Goal: Find specific page/section: Find specific page/section

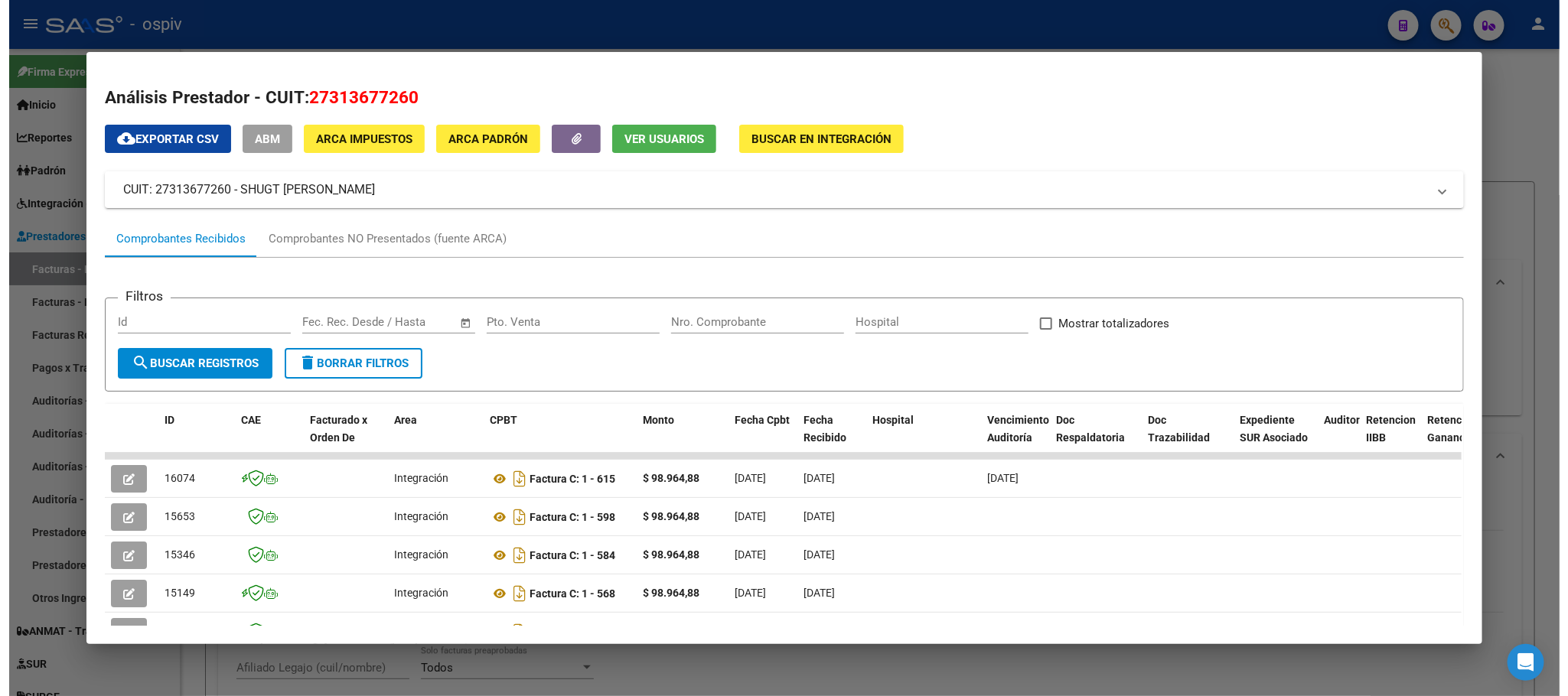
scroll to position [880, 0]
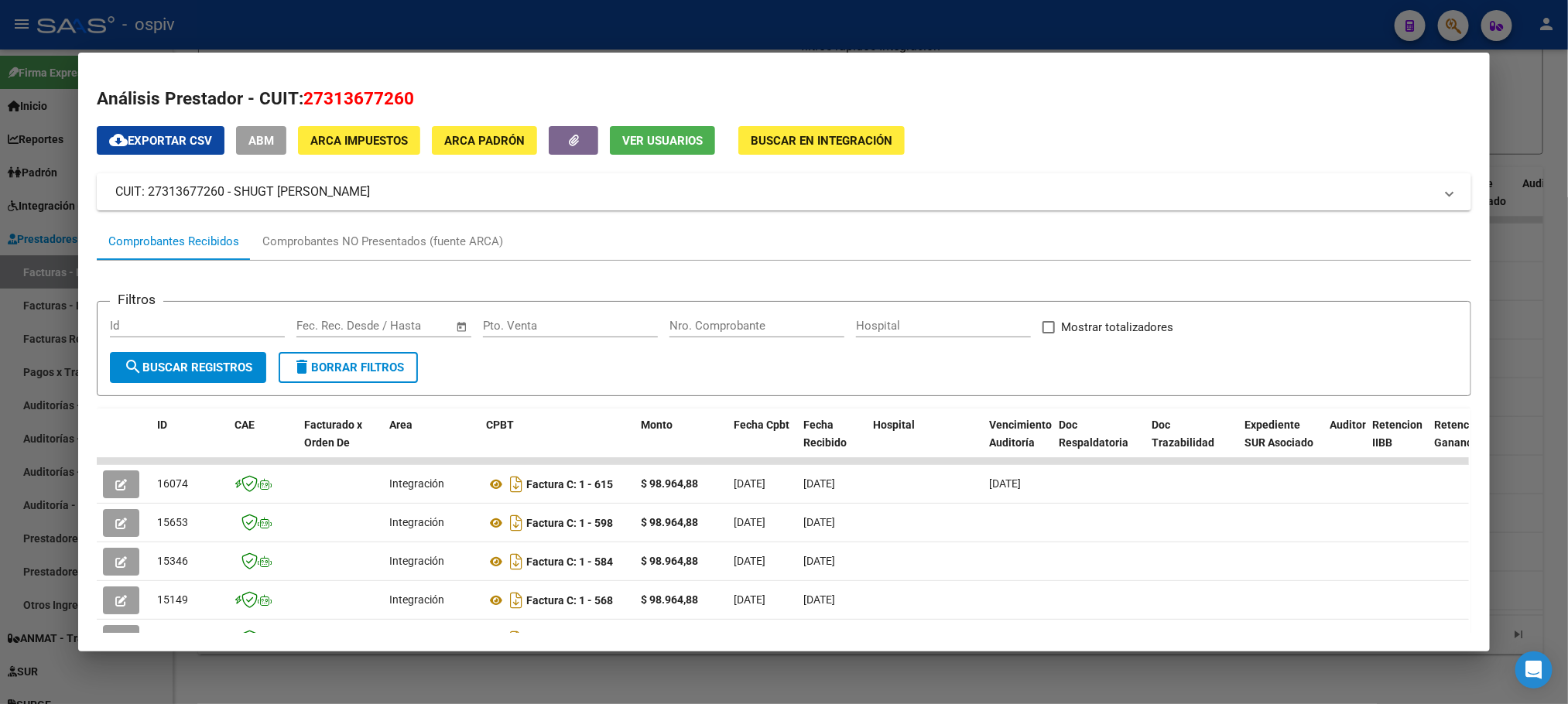
click at [343, 17] on div at bounding box center [784, 352] width 1568 height 704
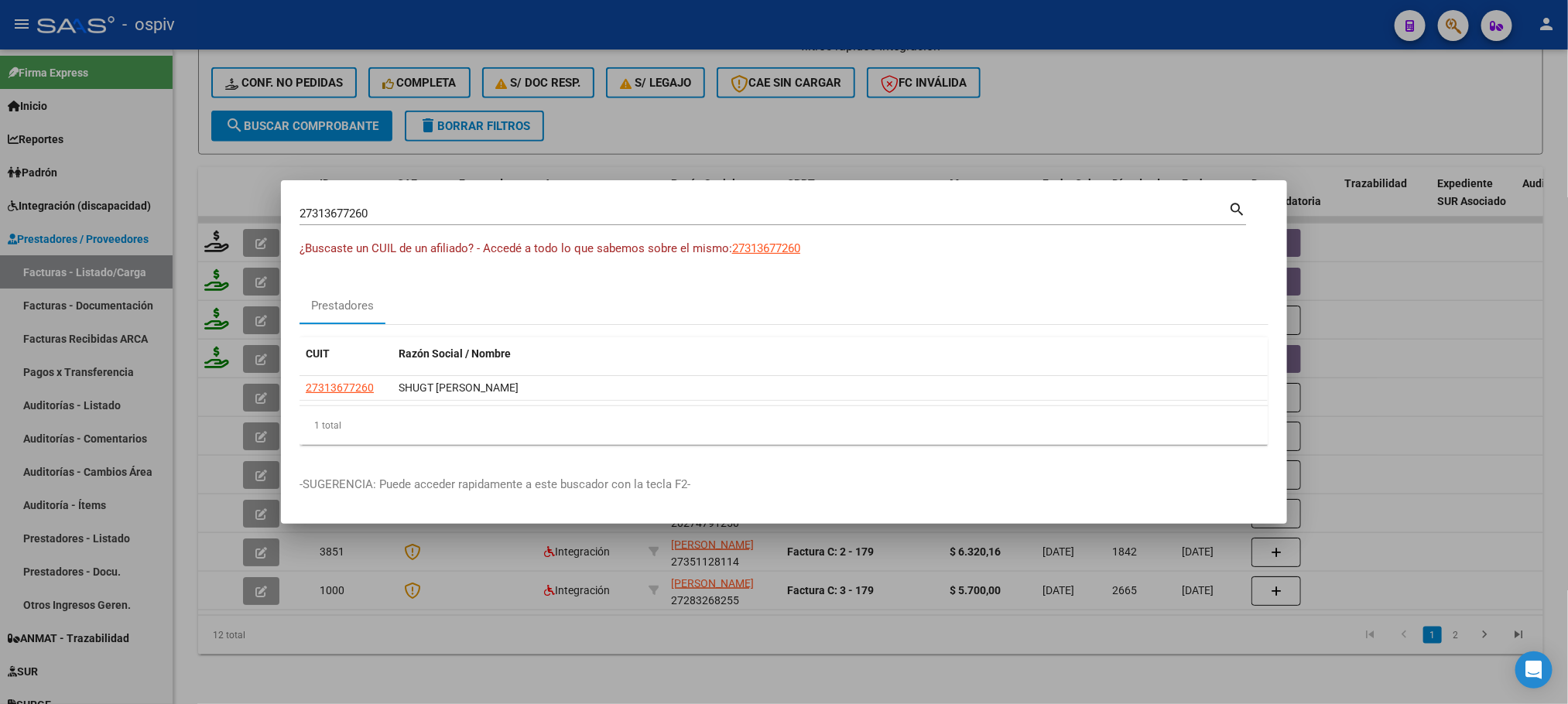
click at [303, 16] on div at bounding box center [784, 352] width 1568 height 704
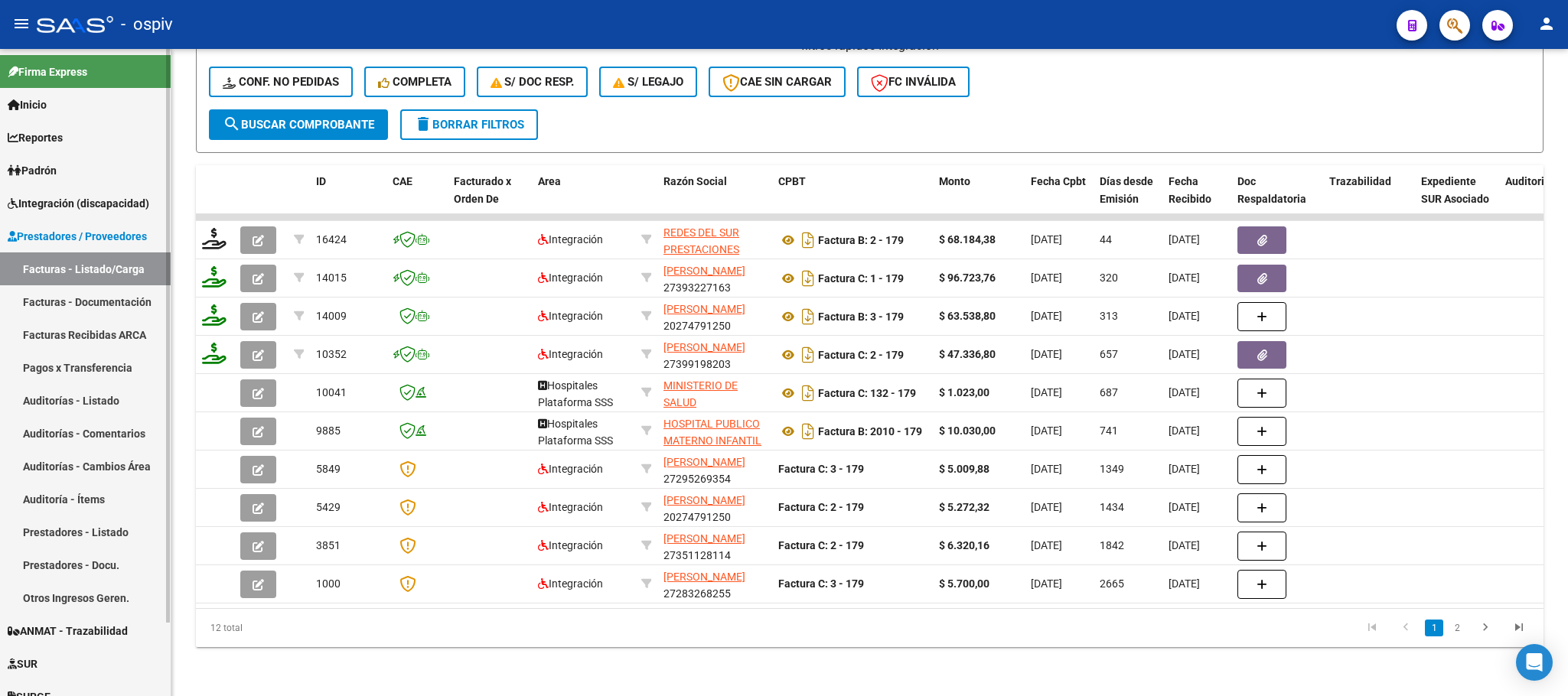
click at [94, 202] on span "Integración (discapacidad)" at bounding box center [78, 204] width 142 height 17
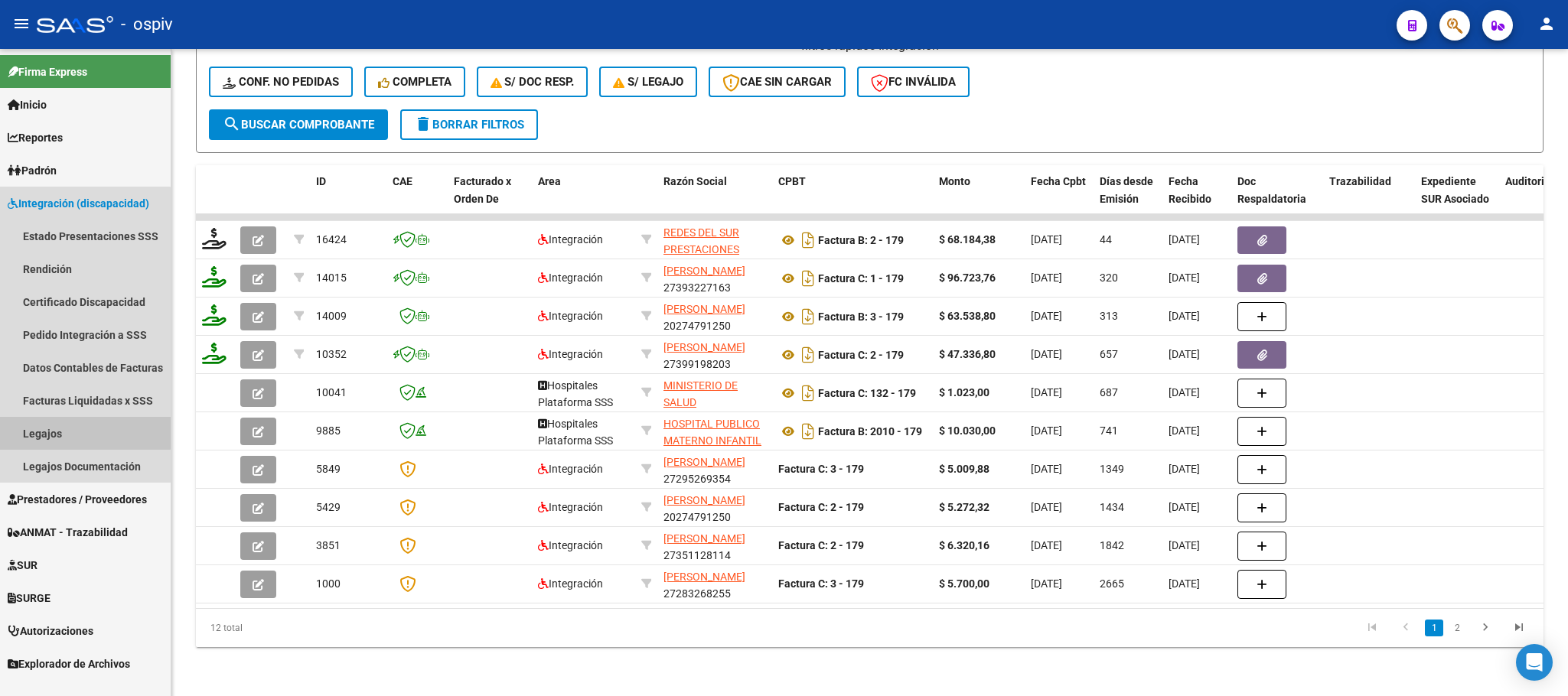
click at [78, 426] on link "Legajos" at bounding box center [85, 433] width 170 height 33
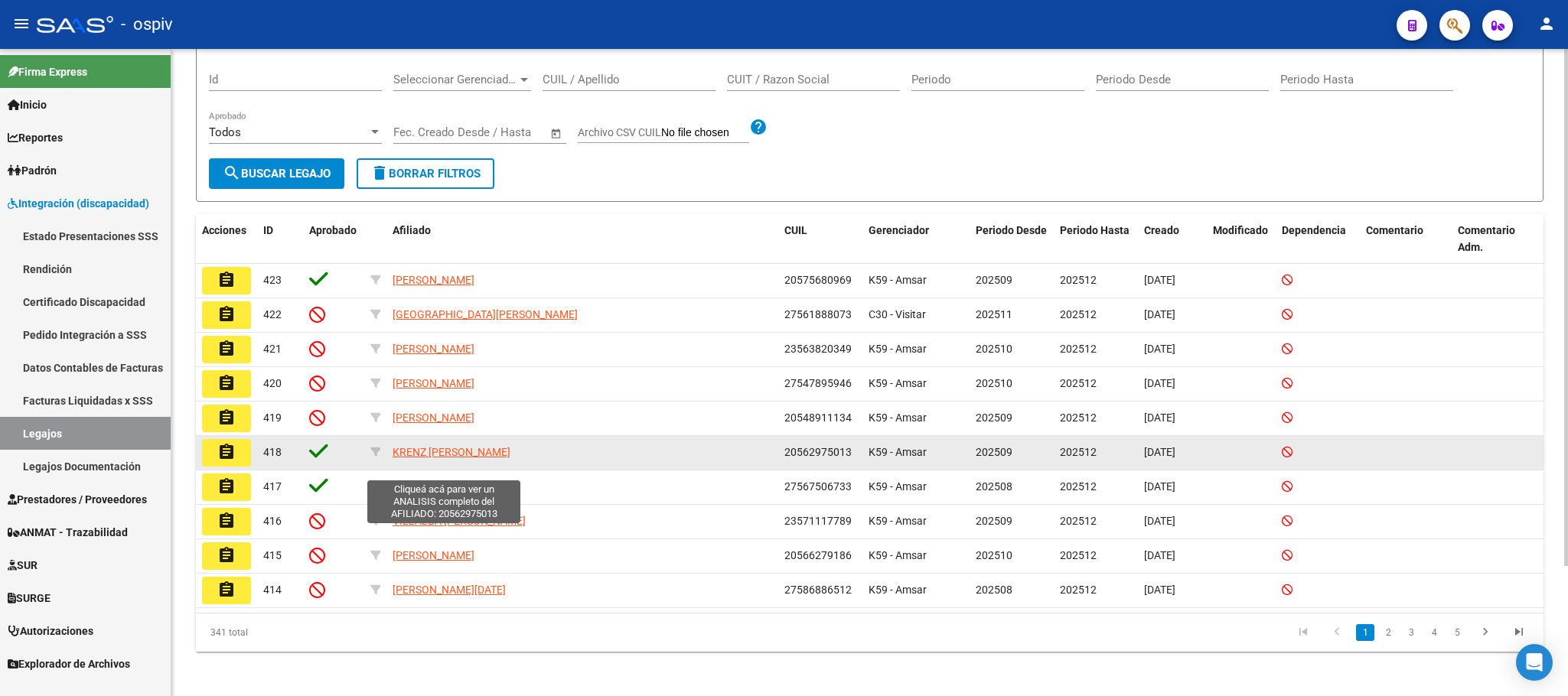
scroll to position [163, 0]
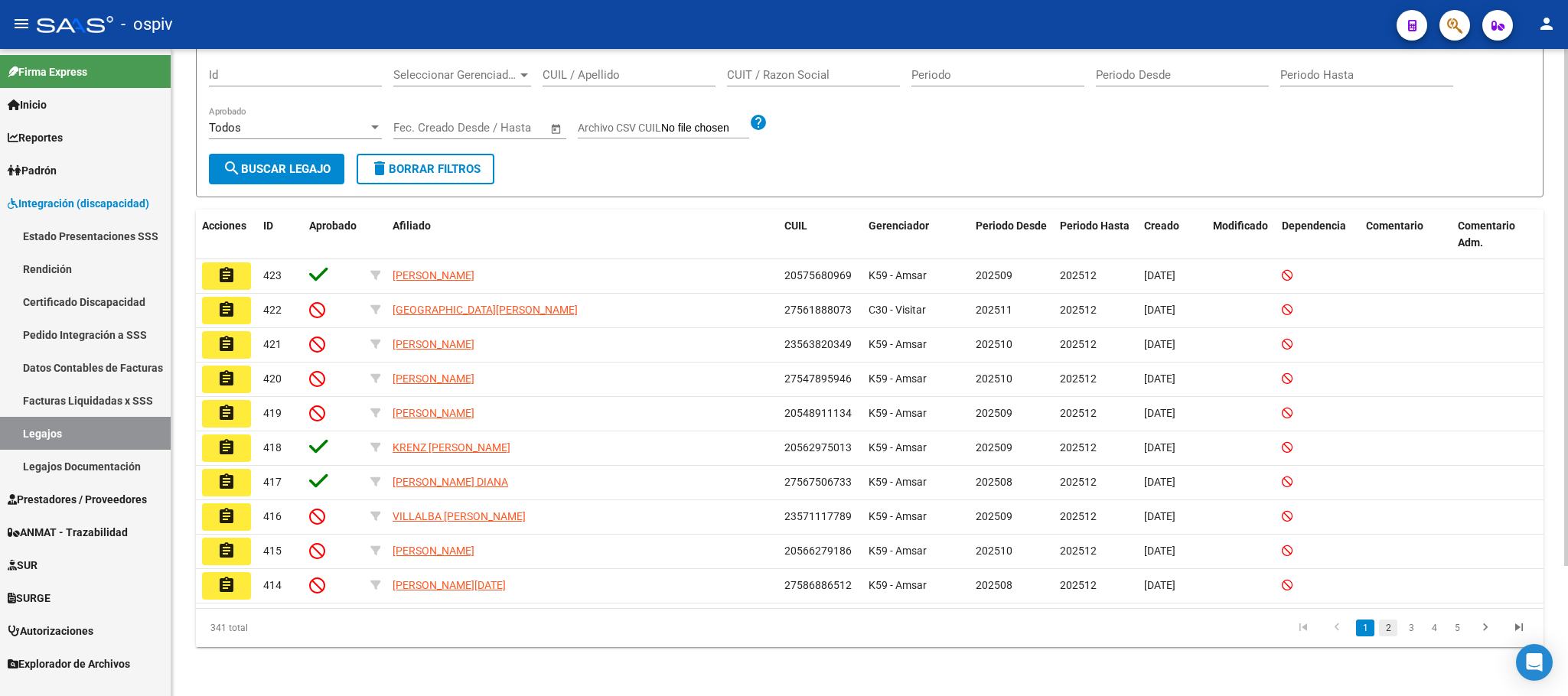
click at [1385, 629] on link "2" at bounding box center [1388, 628] width 18 height 17
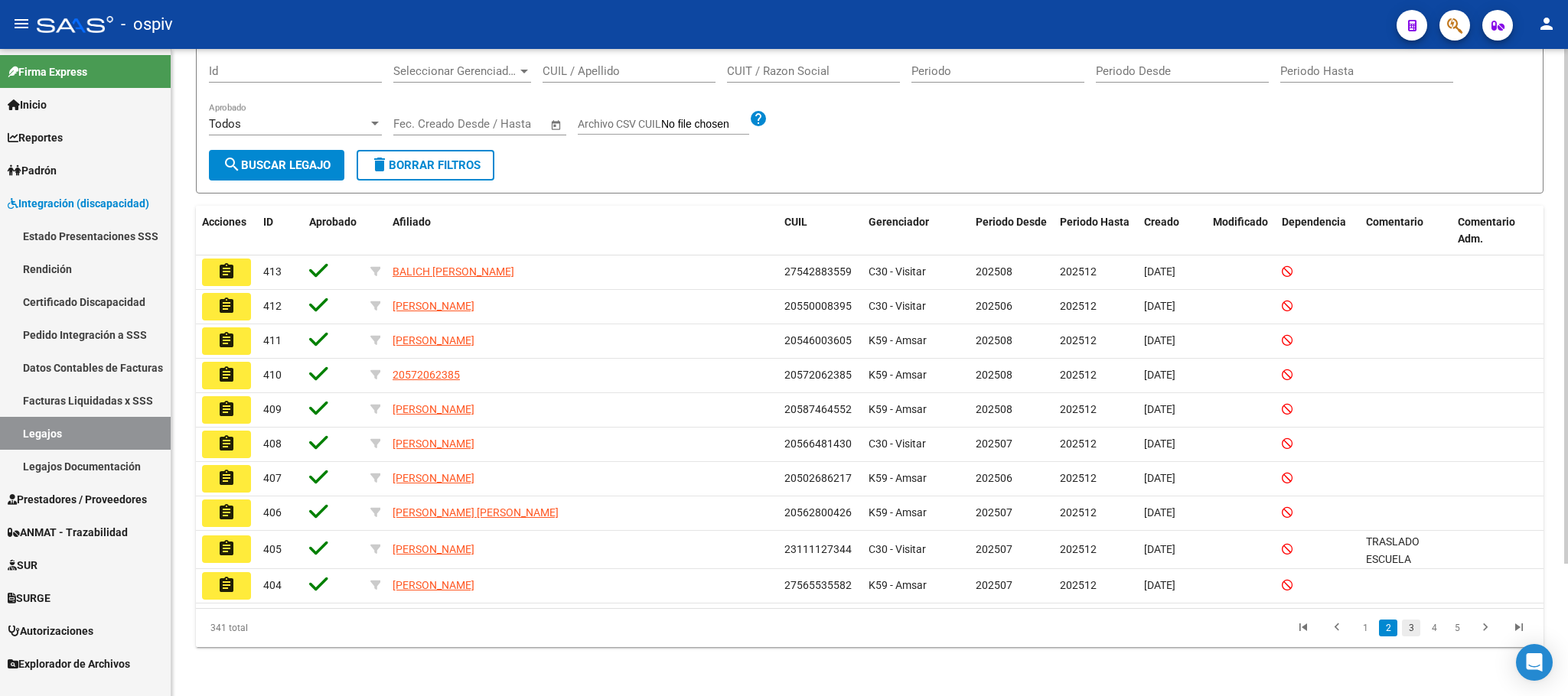
click at [1410, 631] on link "3" at bounding box center [1411, 628] width 18 height 17
